Goal: Information Seeking & Learning: Learn about a topic

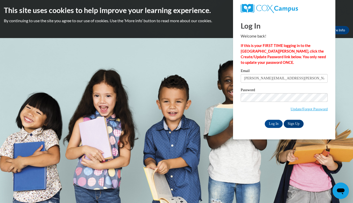
type input "lisa.leong@k12.hi.us"
click at [275, 122] on input "Log In" at bounding box center [274, 124] width 18 height 8
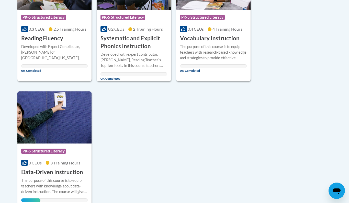
scroll to position [459, 0]
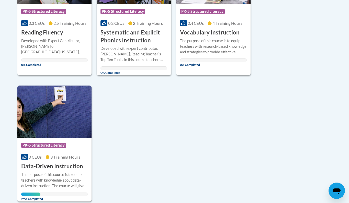
click at [59, 165] on h3 "Data-Driven Instruction" at bounding box center [52, 167] width 62 height 8
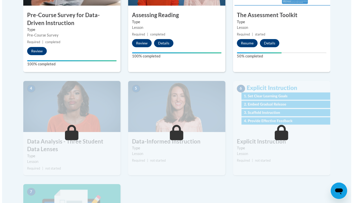
scroll to position [215, 0]
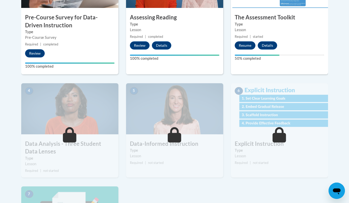
click at [246, 46] on button "Resume" at bounding box center [245, 45] width 21 height 8
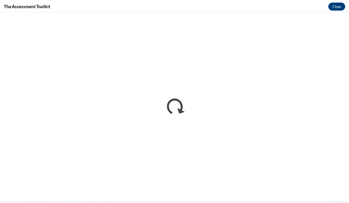
scroll to position [0, 0]
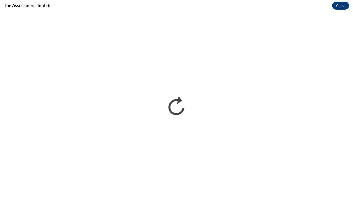
click at [339, 6] on button "Close" at bounding box center [340, 6] width 17 height 8
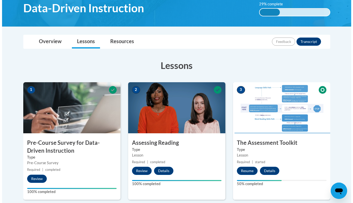
scroll to position [91, 0]
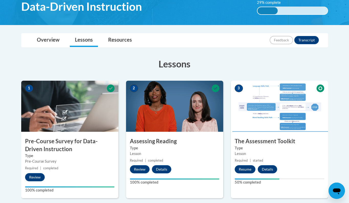
click at [159, 122] on img at bounding box center [174, 106] width 97 height 51
click at [169, 118] on img at bounding box center [174, 106] width 97 height 51
click at [141, 168] on button "Review" at bounding box center [140, 169] width 20 height 8
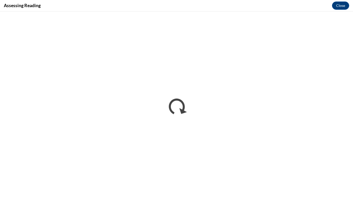
scroll to position [0, 0]
click at [340, 5] on button "Close" at bounding box center [340, 6] width 17 height 8
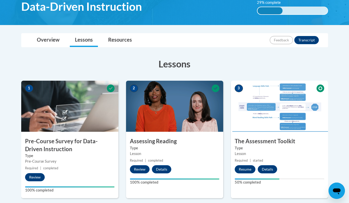
click at [256, 117] on img at bounding box center [279, 106] width 97 height 51
click at [245, 170] on button "Resume" at bounding box center [245, 169] width 21 height 8
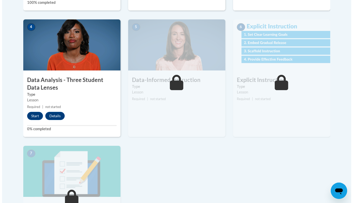
scroll to position [277, 0]
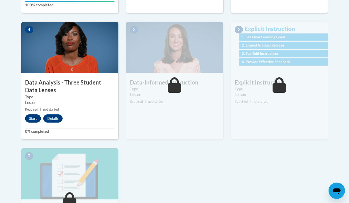
click at [31, 118] on button "Start" at bounding box center [33, 119] width 16 height 8
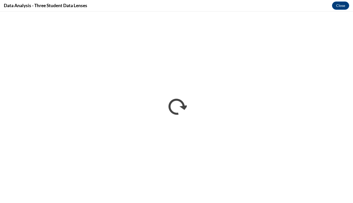
scroll to position [0, 0]
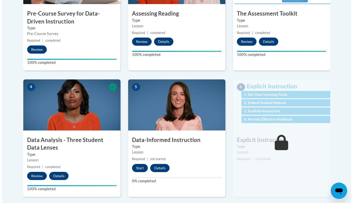
scroll to position [221, 0]
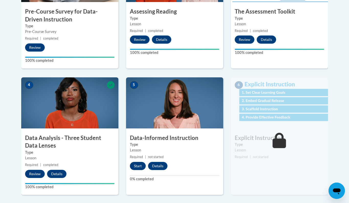
click at [135, 165] on button "Start" at bounding box center [138, 166] width 16 height 8
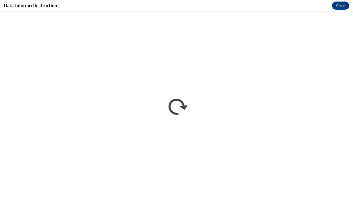
scroll to position [0, 0]
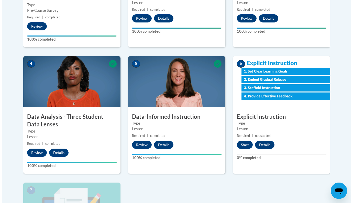
scroll to position [241, 0]
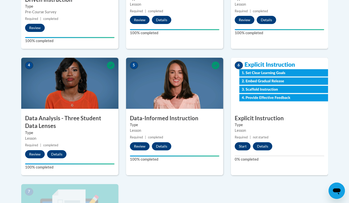
click at [241, 148] on button "Start" at bounding box center [243, 146] width 16 height 8
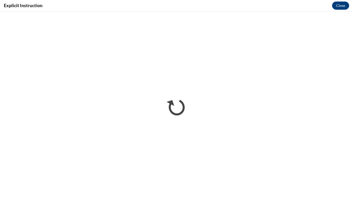
scroll to position [0, 0]
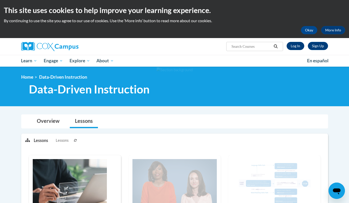
click at [298, 43] on link "Log In" at bounding box center [296, 46] width 18 height 8
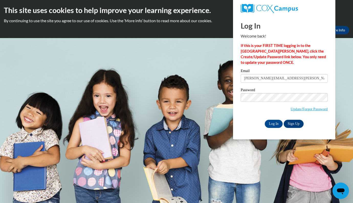
type input "[PERSON_NAME][EMAIL_ADDRESS][PERSON_NAME][DOMAIN_NAME]"
click at [275, 121] on input "Log In" at bounding box center [274, 124] width 18 height 8
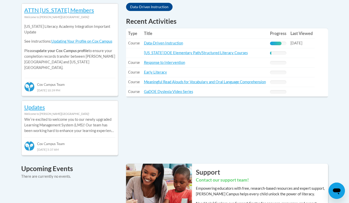
scroll to position [235, 0]
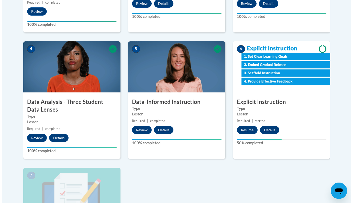
scroll to position [259, 0]
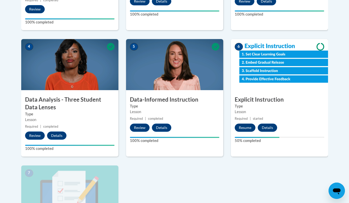
click at [241, 125] on button "Resume" at bounding box center [245, 128] width 21 height 8
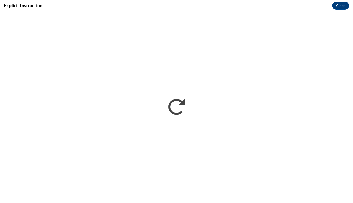
scroll to position [0, 0]
